Goal: Obtain resource: Obtain resource

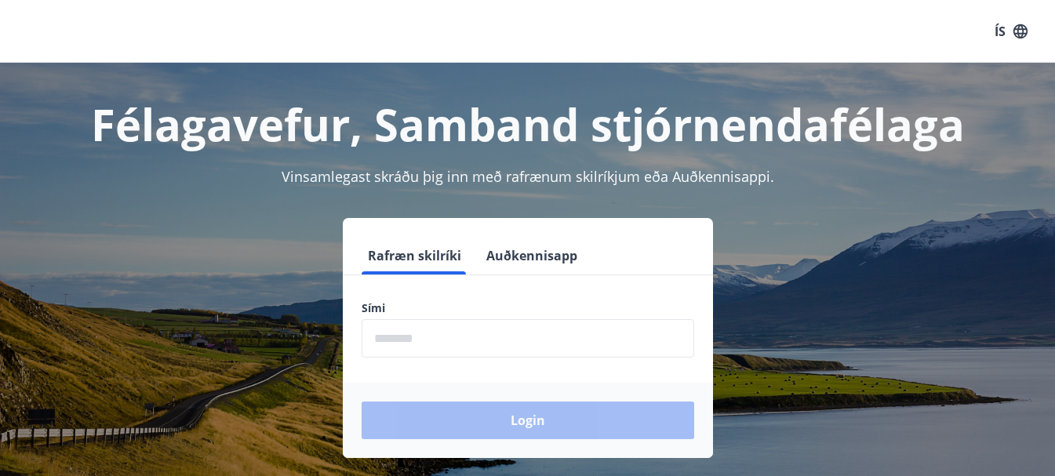
click at [518, 343] on input "phone" at bounding box center [527, 338] width 332 height 38
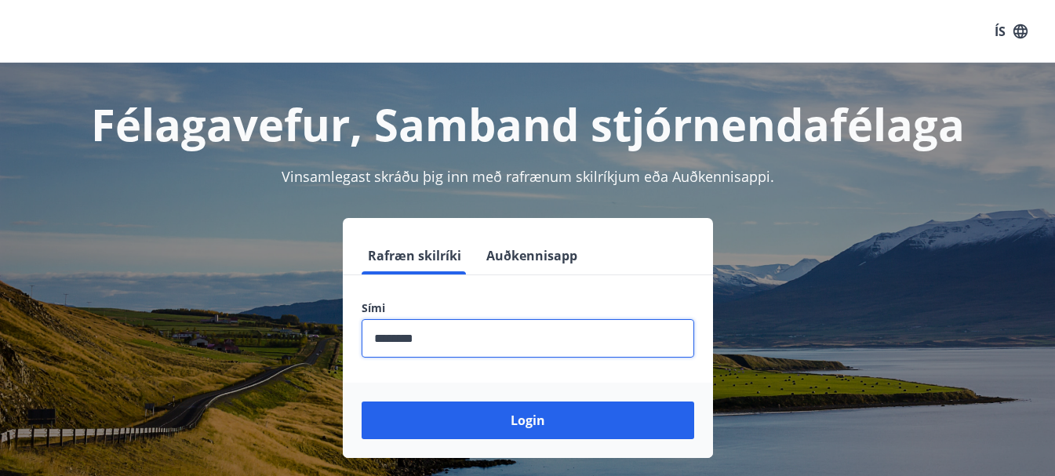
type input "********"
click at [361, 401] on button "Login" at bounding box center [527, 420] width 332 height 38
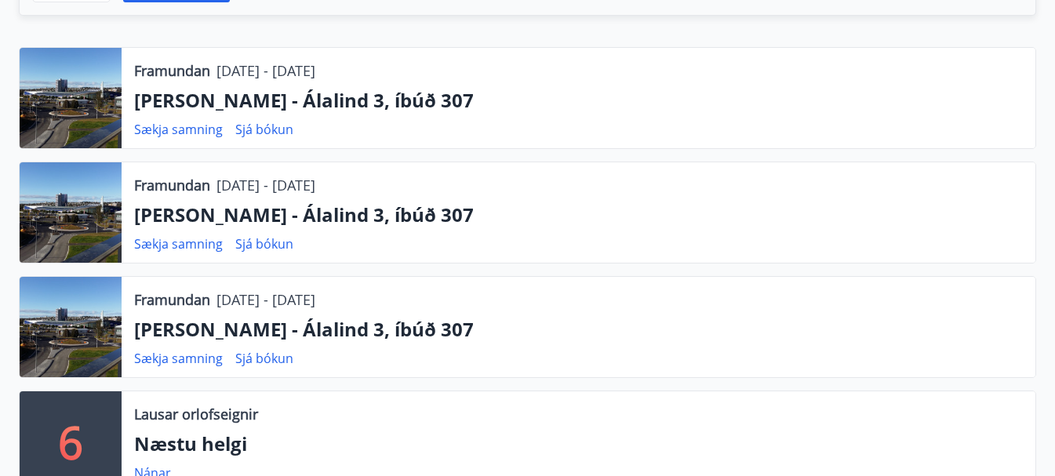
scroll to position [533, 0]
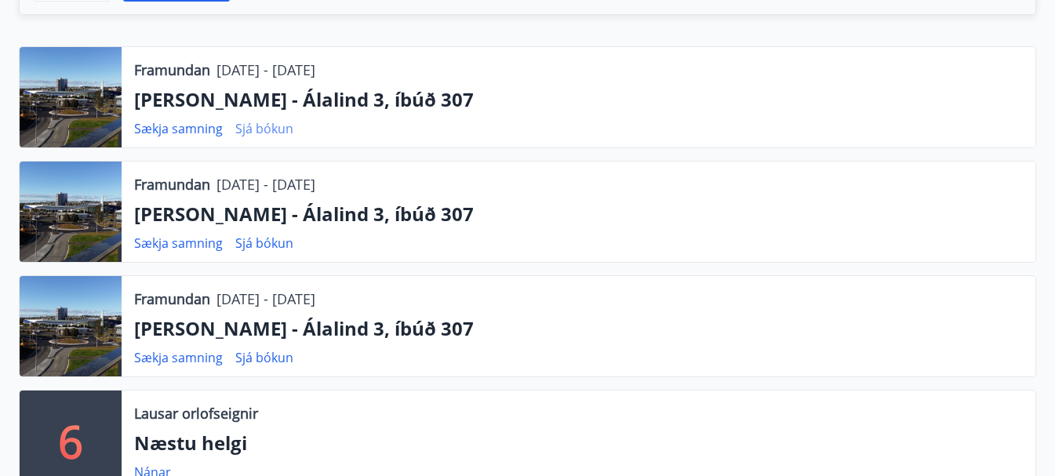
click at [249, 129] on link "Sjá bókun" at bounding box center [264, 128] width 58 height 17
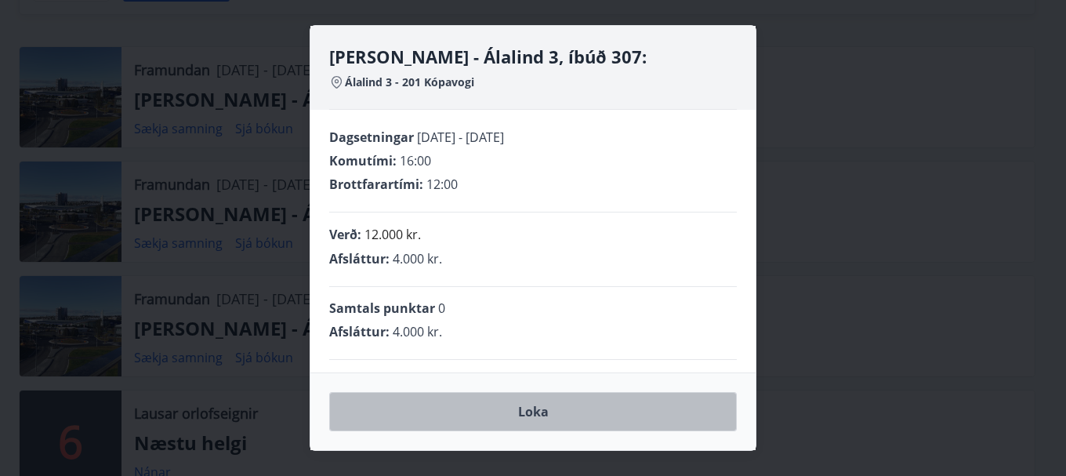
click at [512, 413] on button "Loka" at bounding box center [533, 411] width 408 height 39
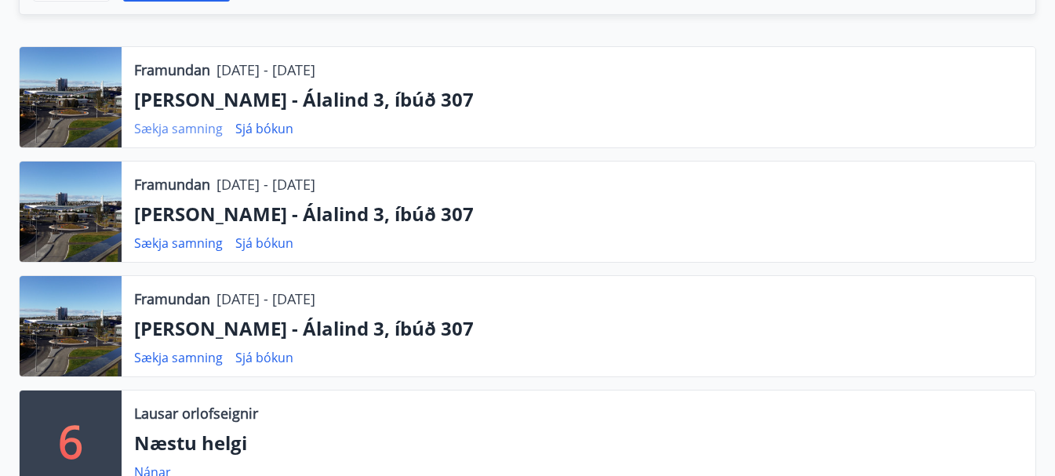
click at [193, 132] on link "Sækja samning" at bounding box center [178, 128] width 89 height 17
click at [183, 243] on link "Sækja samning" at bounding box center [178, 242] width 89 height 17
click at [200, 361] on link "Sækja samning" at bounding box center [178, 357] width 89 height 17
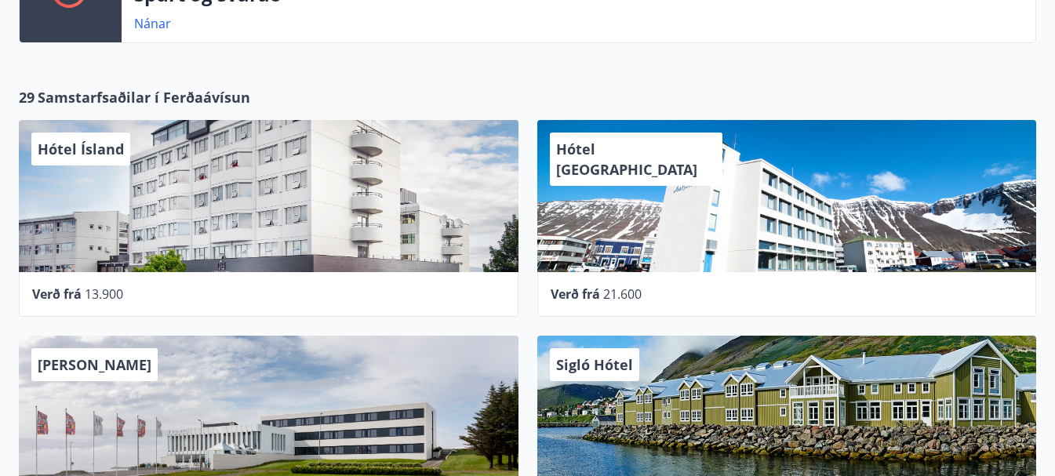
scroll to position [1133, 0]
